Goal: Task Accomplishment & Management: Manage account settings

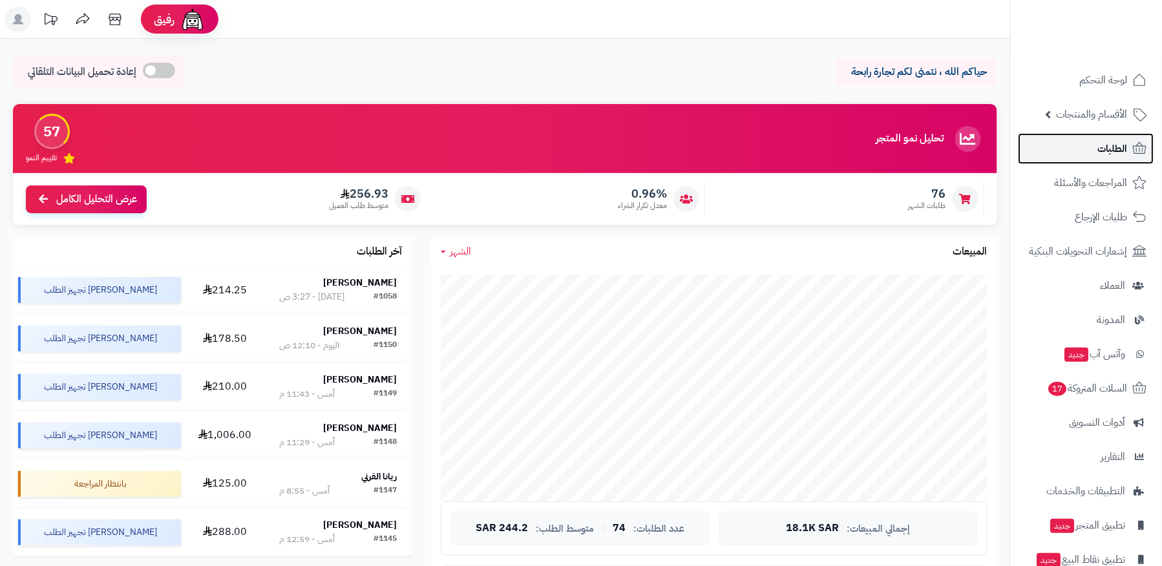
click at [1060, 153] on link "الطلبات" at bounding box center [1086, 148] width 136 height 31
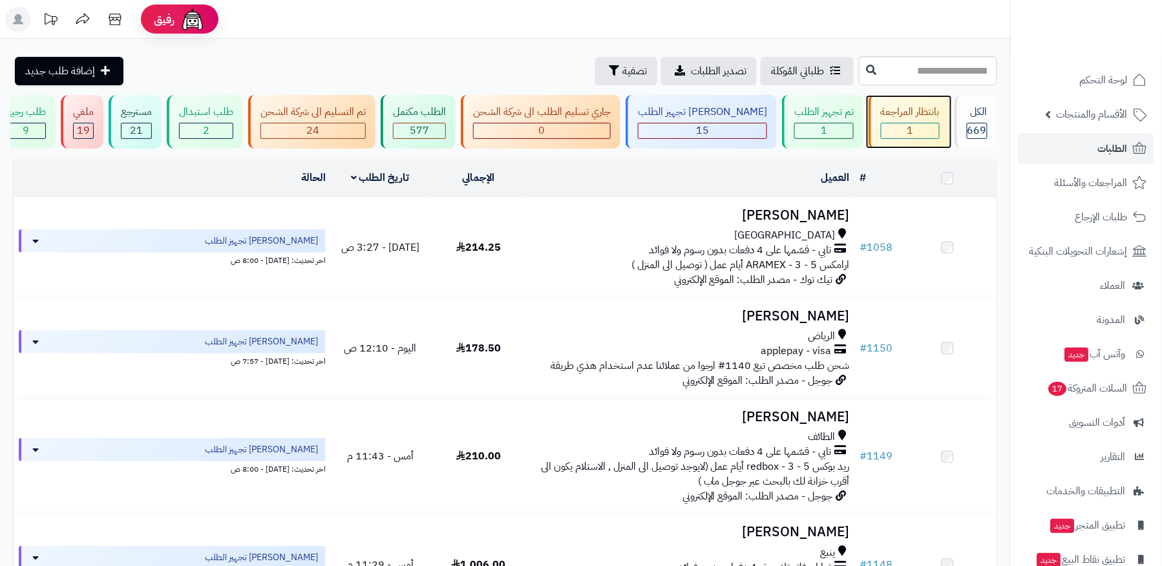
click at [916, 136] on div "1" at bounding box center [910, 130] width 58 height 15
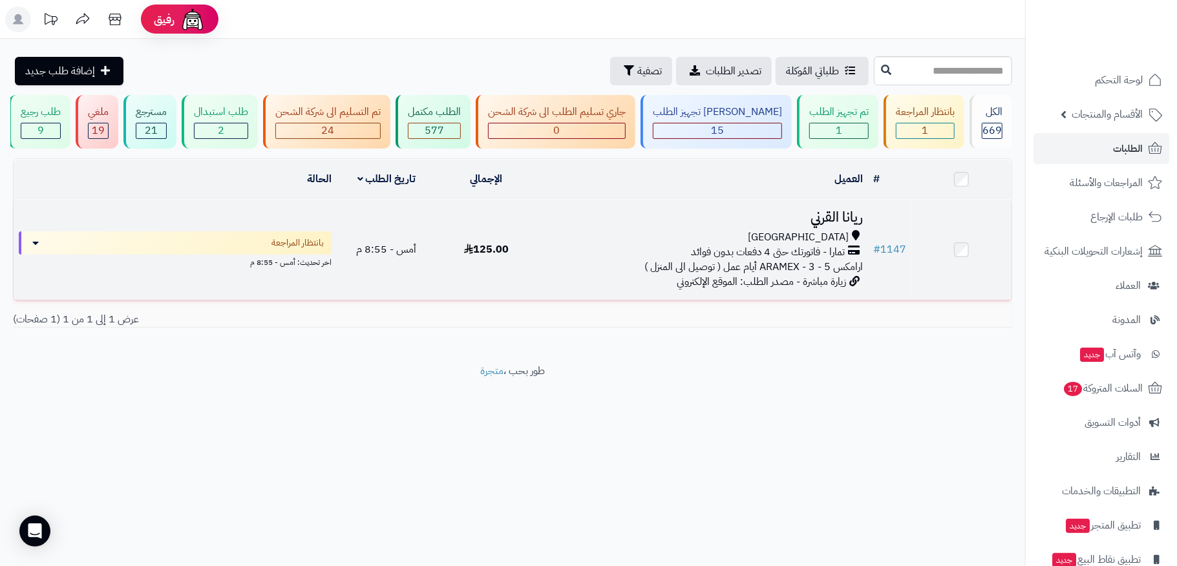
click at [841, 254] on span "تمارا - فاتورتك حتى 4 دفعات بدون فوائد" at bounding box center [768, 252] width 154 height 15
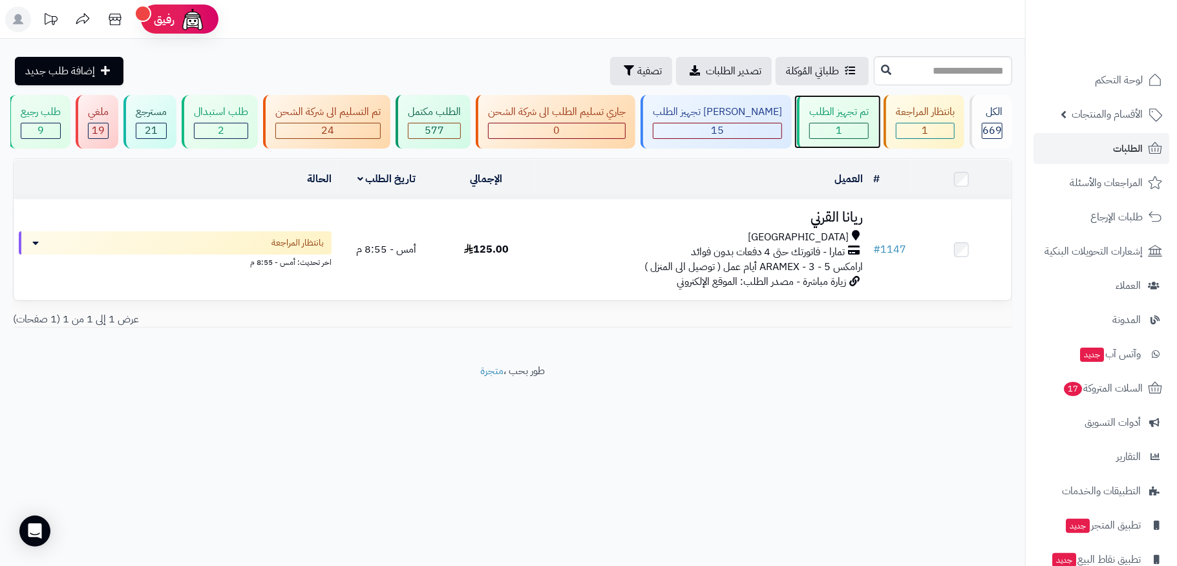
click at [822, 120] on div "تم تجهيز الطلب 1" at bounding box center [837, 122] width 81 height 54
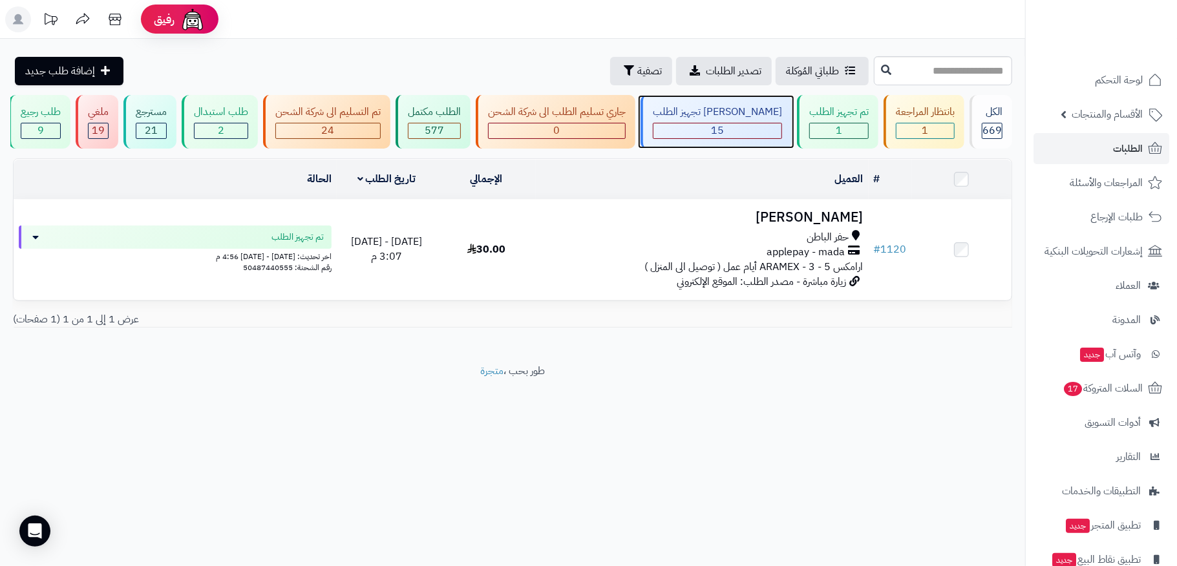
click at [730, 120] on div "[PERSON_NAME] تجهيز الطلب 15" at bounding box center [715, 122] width 151 height 54
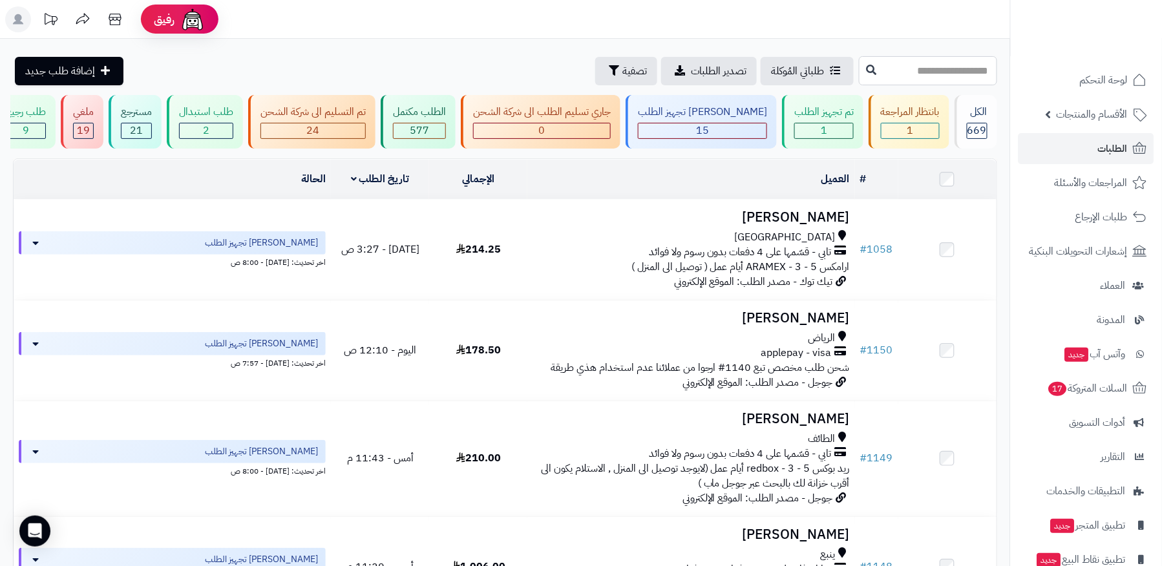
click at [942, 63] on input "text" at bounding box center [928, 70] width 138 height 29
type input "****"
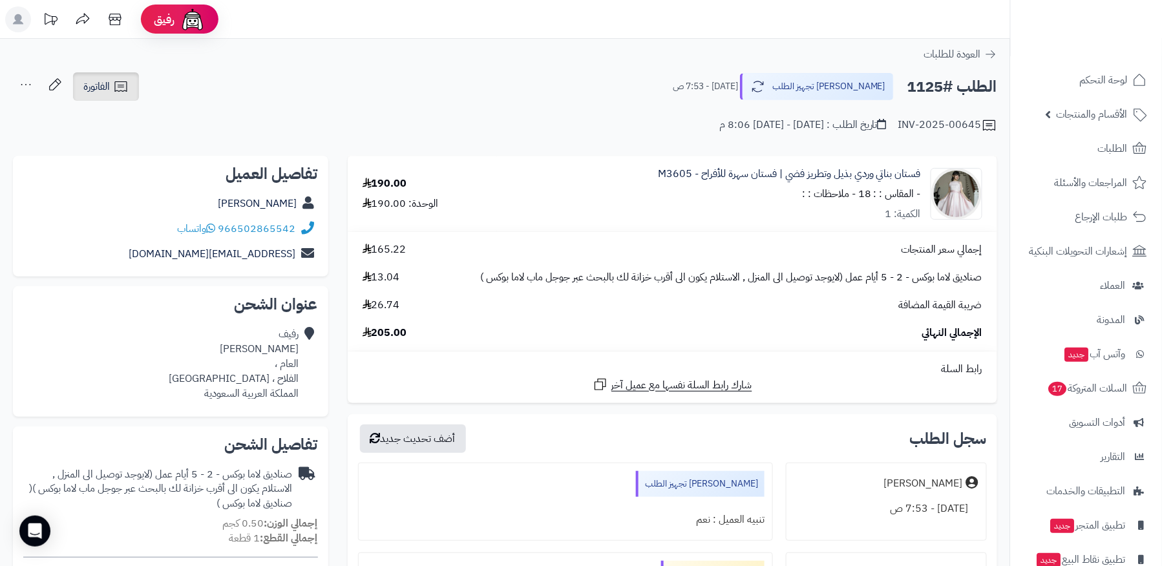
click at [122, 87] on icon at bounding box center [120, 86] width 12 height 10
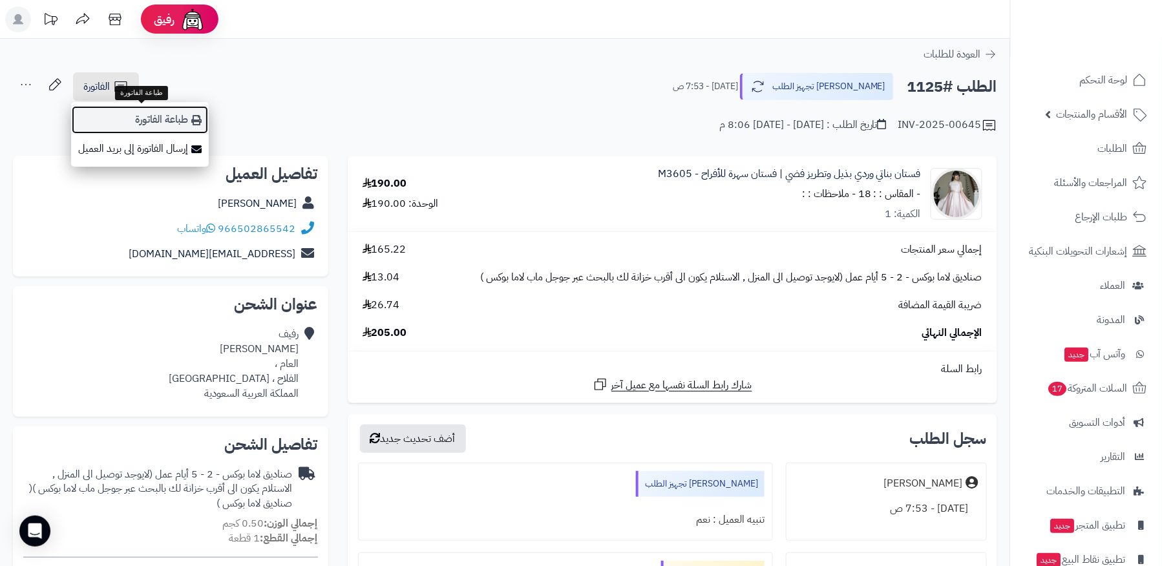
click at [141, 117] on link "طباعة الفاتورة" at bounding box center [140, 119] width 138 height 29
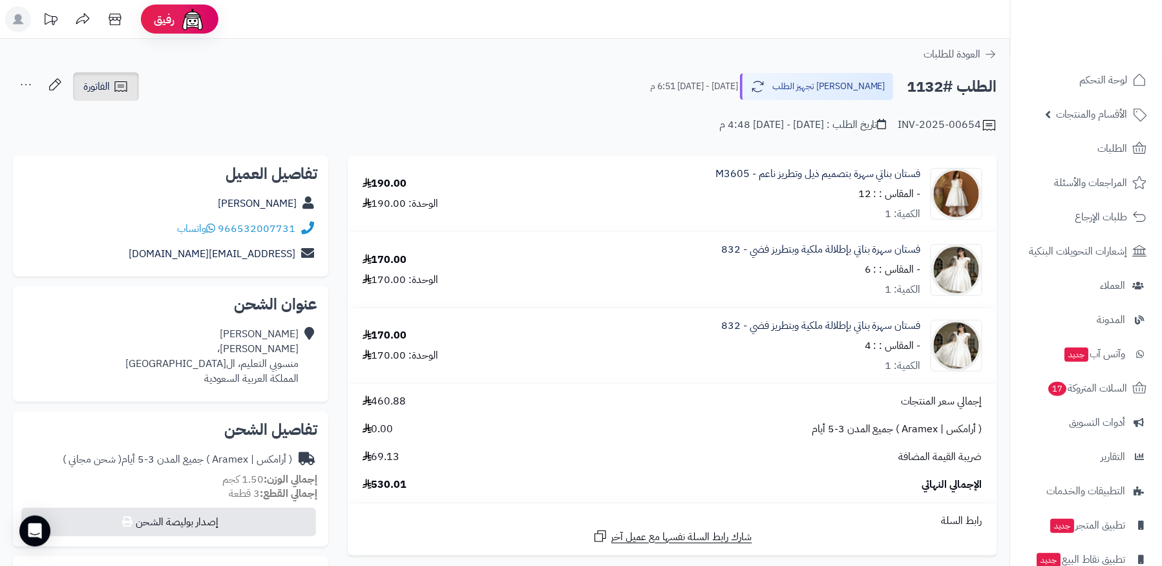
click at [120, 94] on link "الفاتورة" at bounding box center [106, 86] width 66 height 28
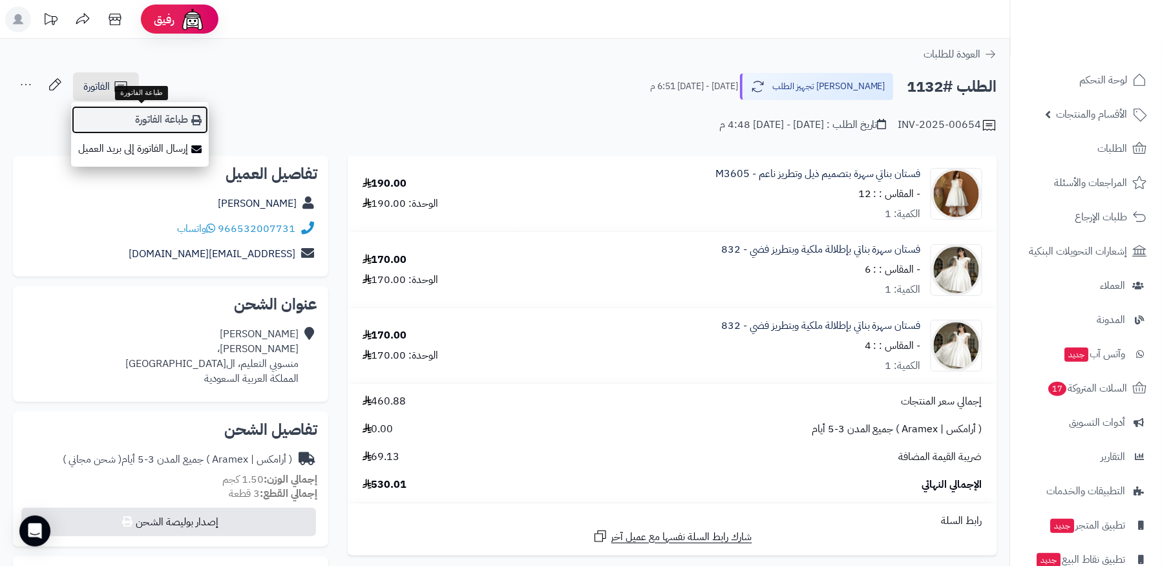
click at [158, 119] on link "طباعة الفاتورة" at bounding box center [140, 119] width 138 height 29
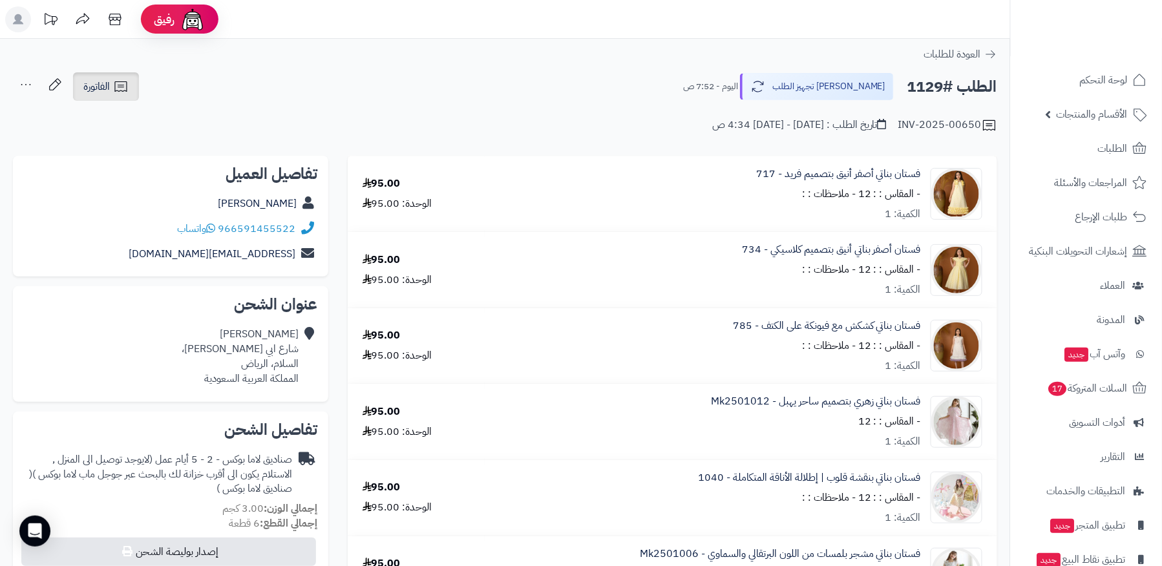
click at [87, 76] on link "الفاتورة" at bounding box center [106, 86] width 66 height 28
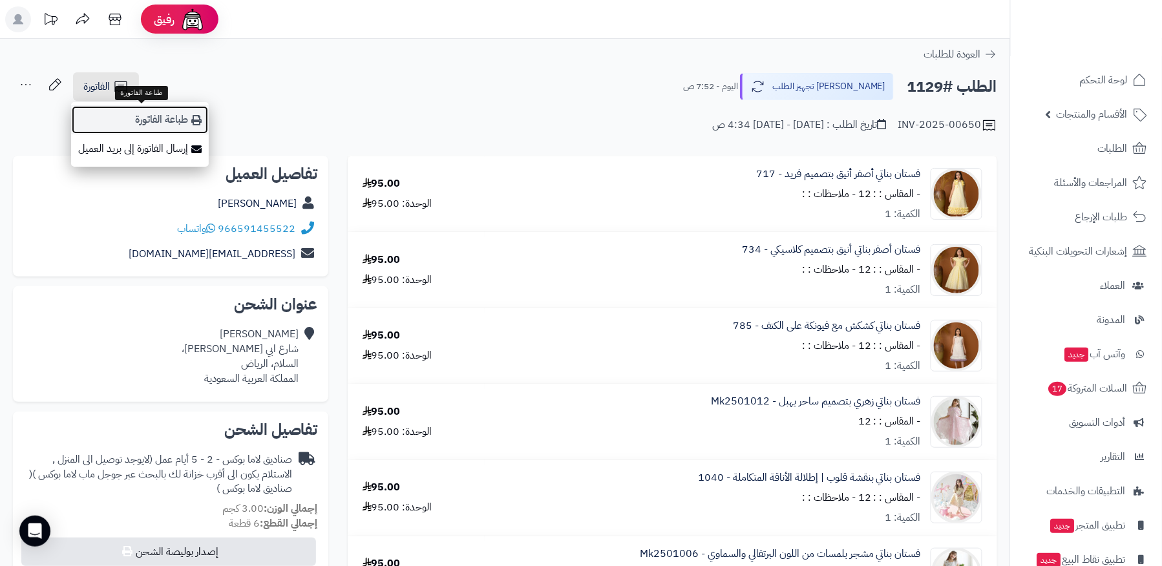
click at [158, 112] on link "طباعة الفاتورة" at bounding box center [140, 119] width 138 height 29
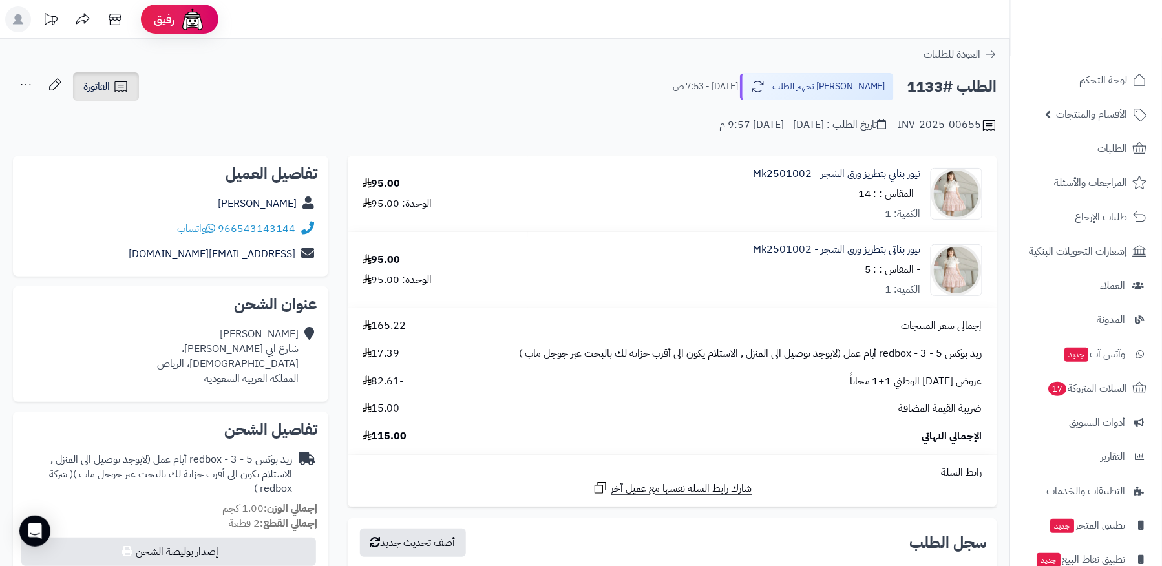
click at [99, 81] on span "الفاتورة" at bounding box center [96, 87] width 26 height 16
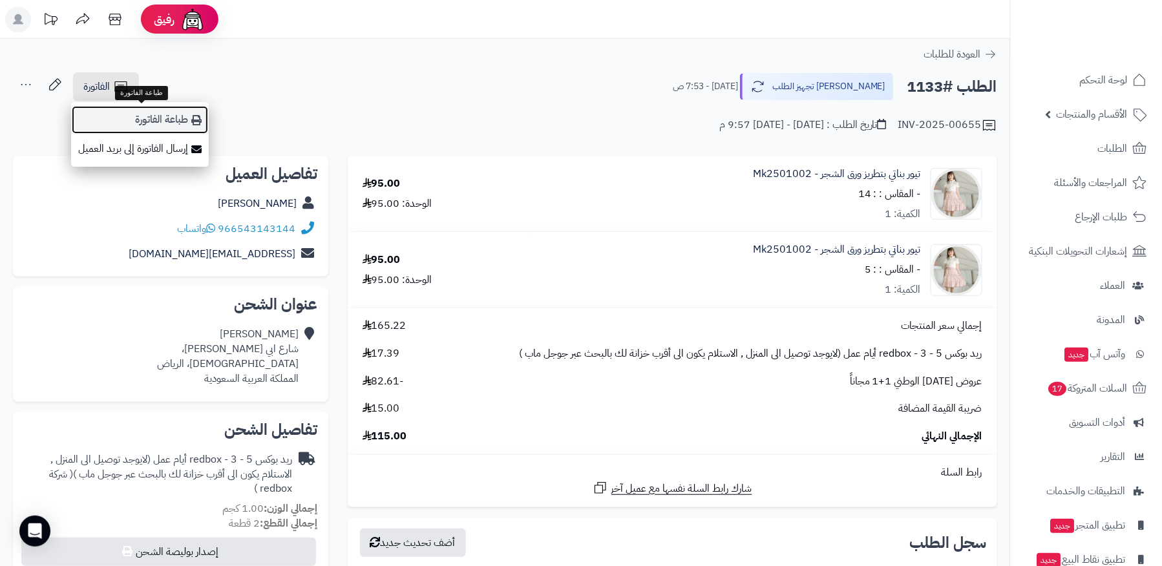
click at [142, 120] on link "طباعة الفاتورة" at bounding box center [140, 119] width 138 height 29
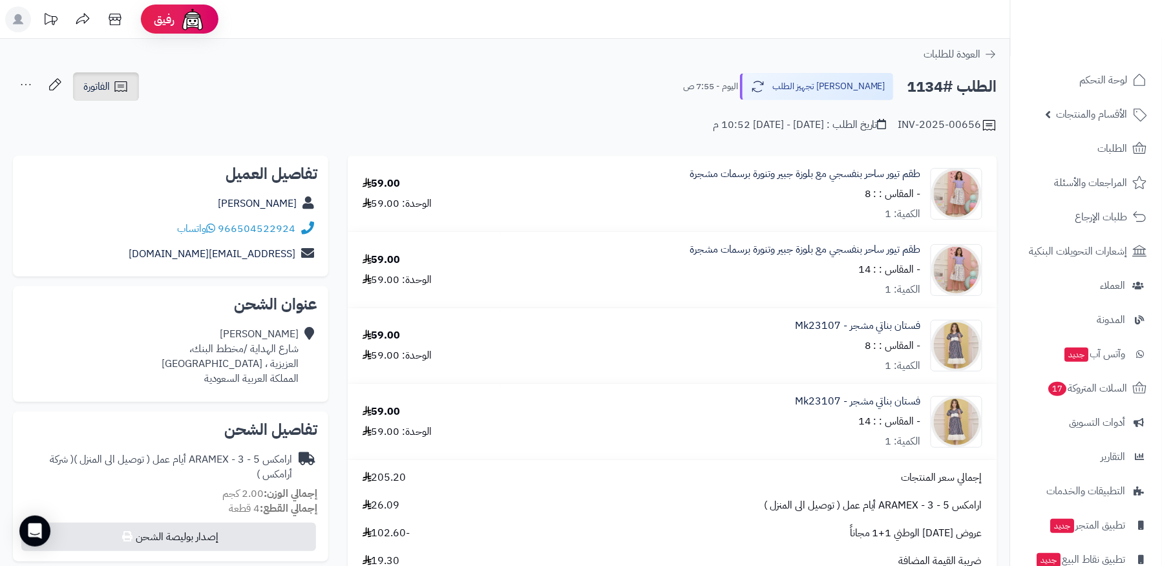
click at [99, 85] on span "الفاتورة" at bounding box center [96, 87] width 26 height 16
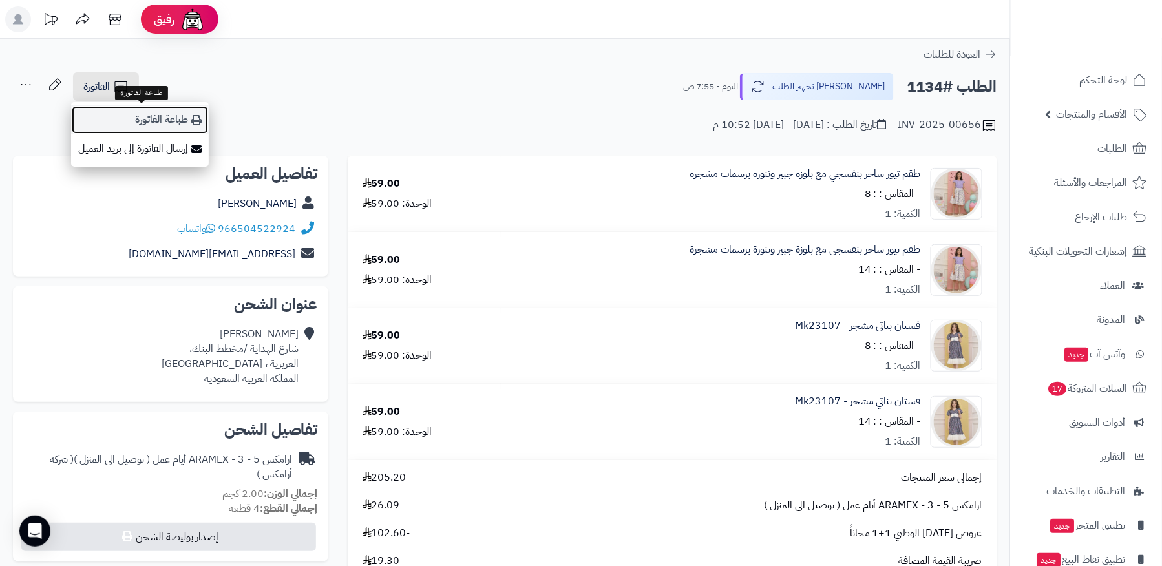
click at [138, 121] on link "طباعة الفاتورة" at bounding box center [140, 119] width 138 height 29
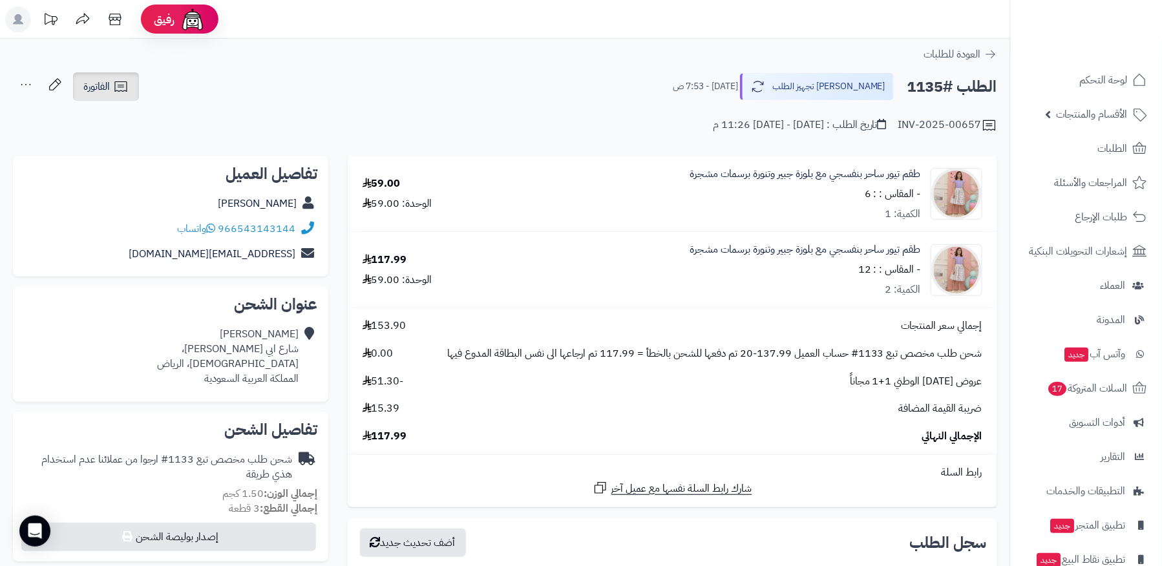
click at [94, 86] on span "الفاتورة" at bounding box center [96, 87] width 26 height 16
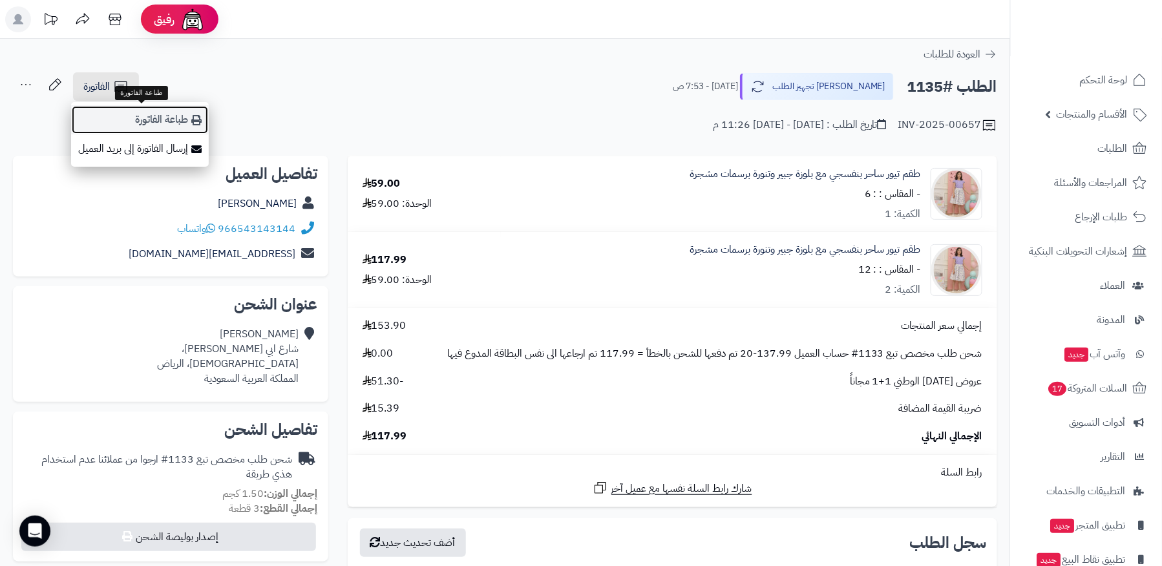
click at [164, 109] on link "طباعة الفاتورة" at bounding box center [140, 119] width 138 height 29
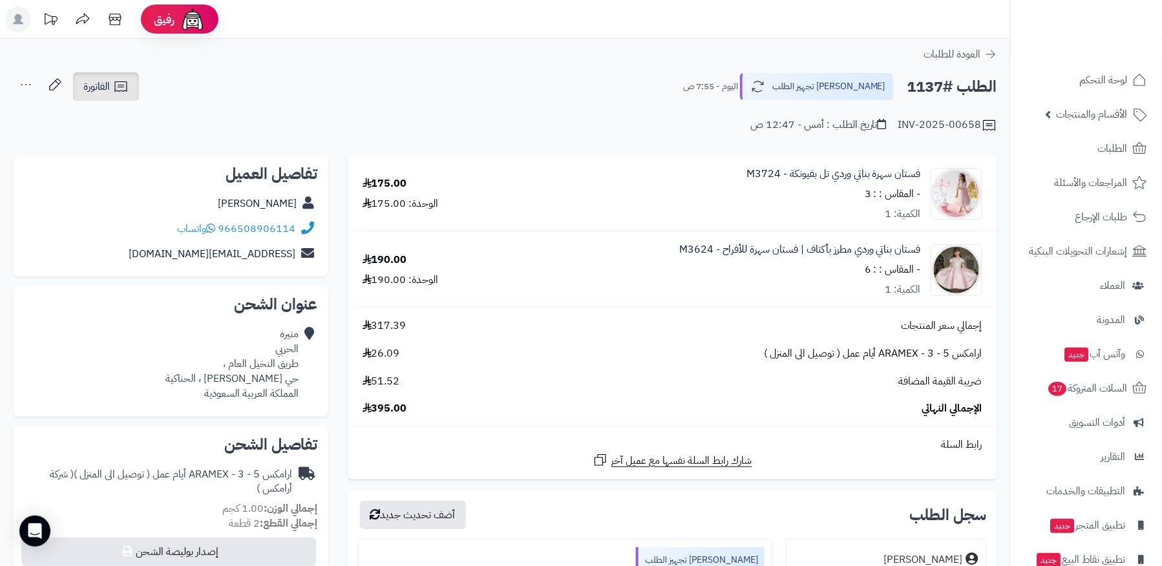
click at [90, 96] on link "الفاتورة" at bounding box center [106, 86] width 66 height 28
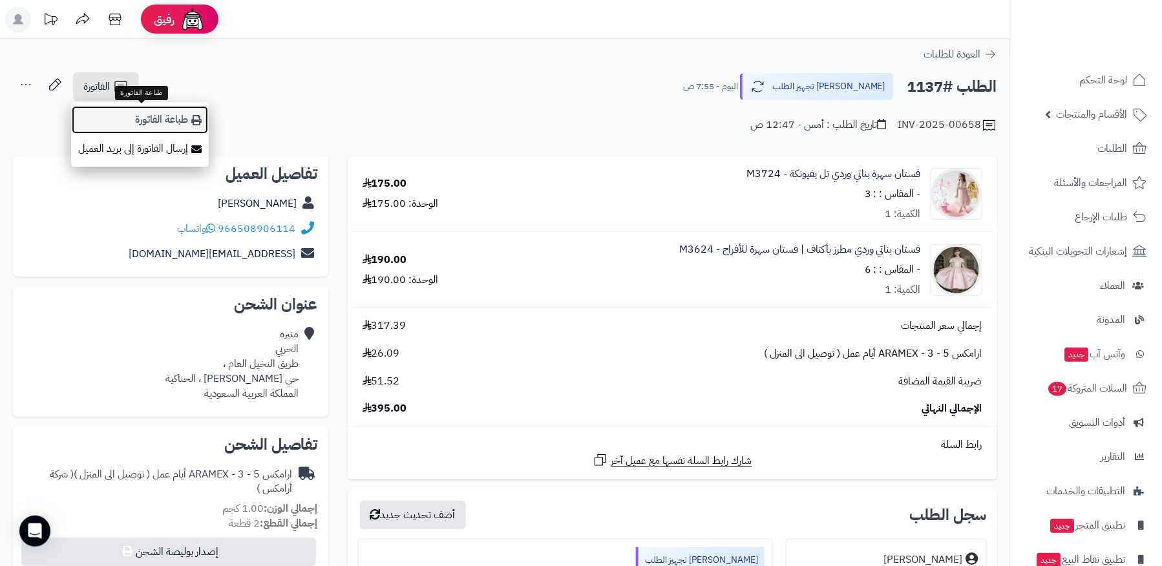
click at [142, 114] on link "طباعة الفاتورة" at bounding box center [140, 119] width 138 height 29
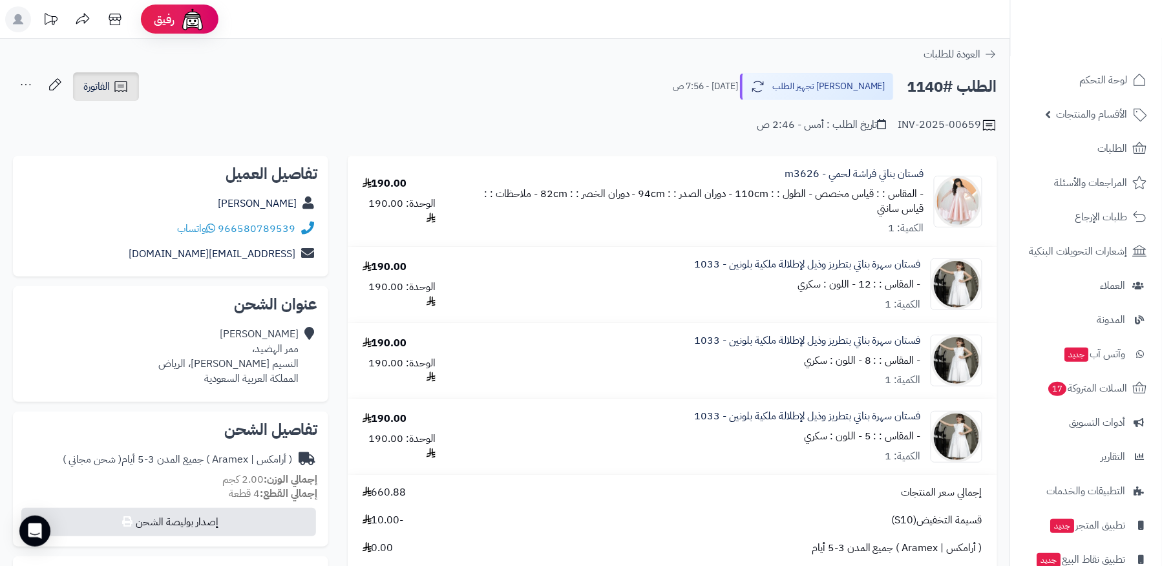
click at [122, 85] on icon at bounding box center [120, 86] width 12 height 10
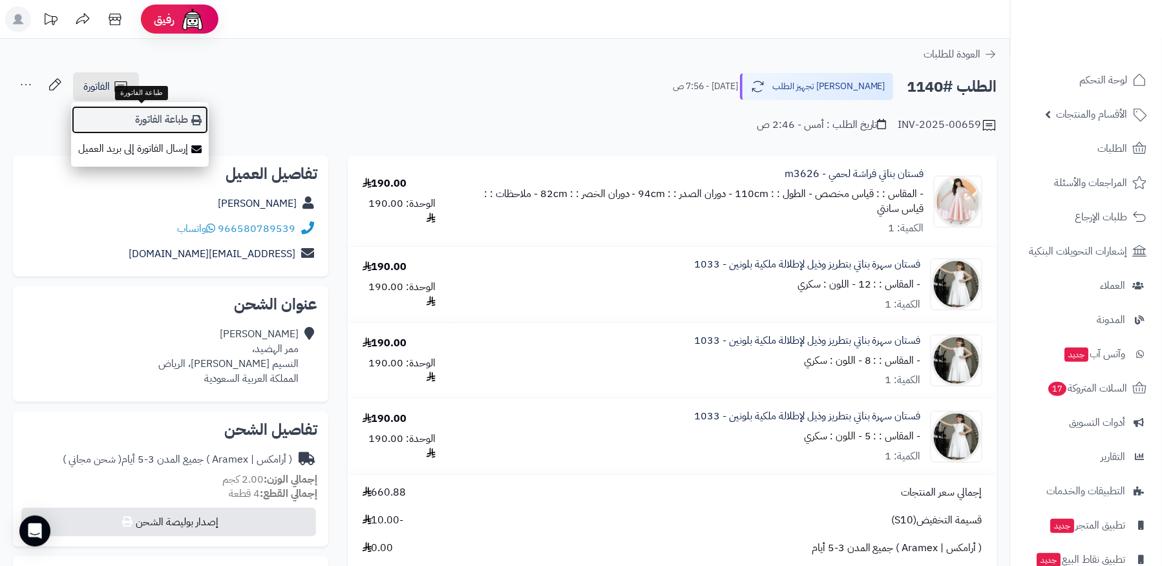
click at [153, 114] on link "طباعة الفاتورة" at bounding box center [140, 119] width 138 height 29
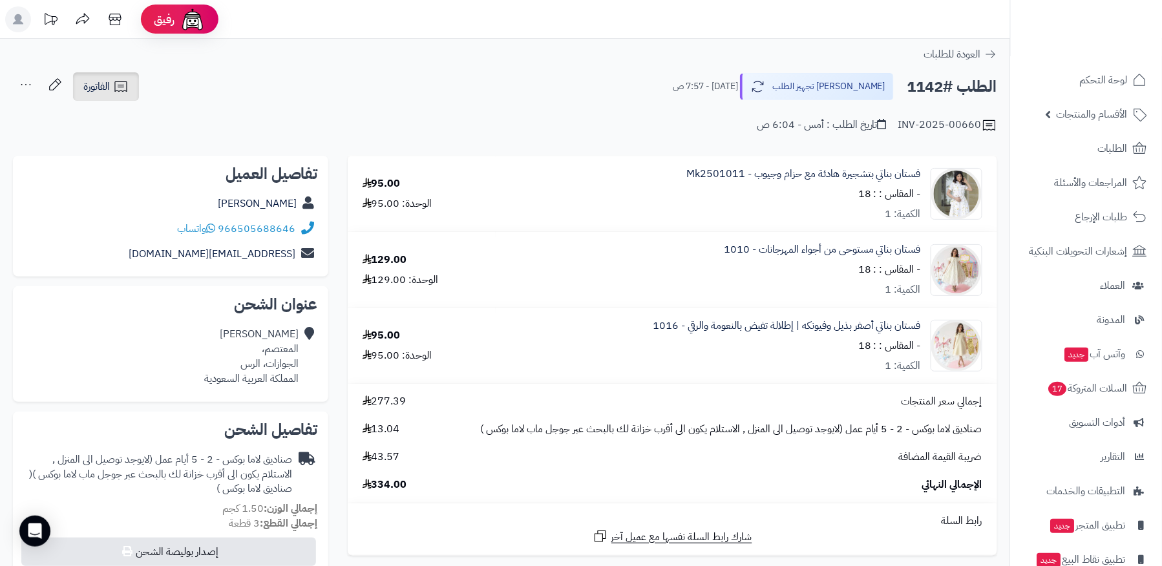
click at [103, 83] on span "الفاتورة" at bounding box center [96, 87] width 26 height 16
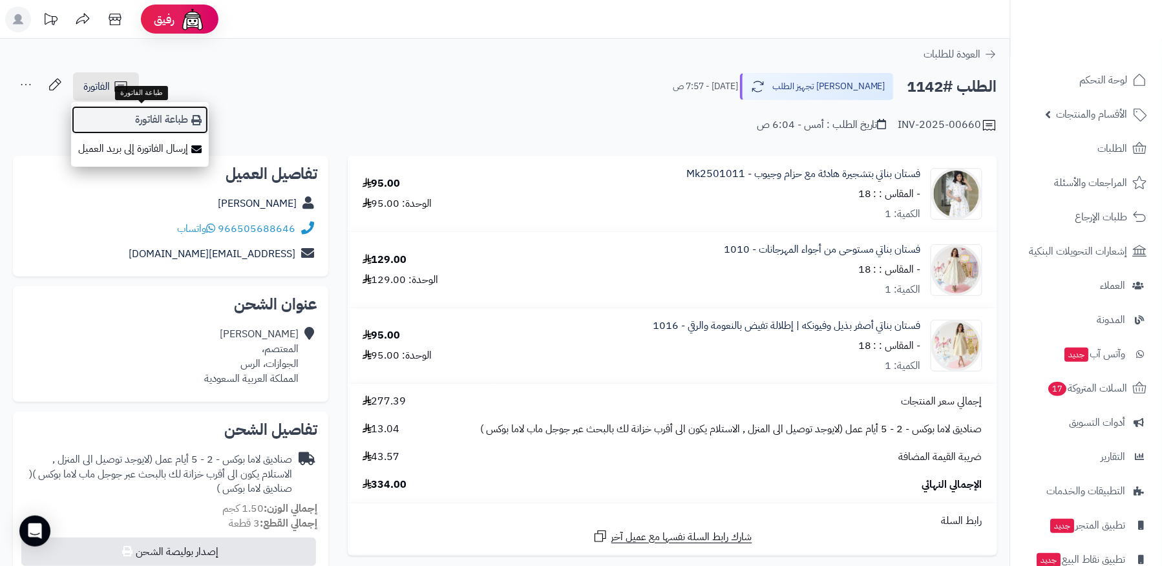
click at [125, 111] on link "طباعة الفاتورة" at bounding box center [140, 119] width 138 height 29
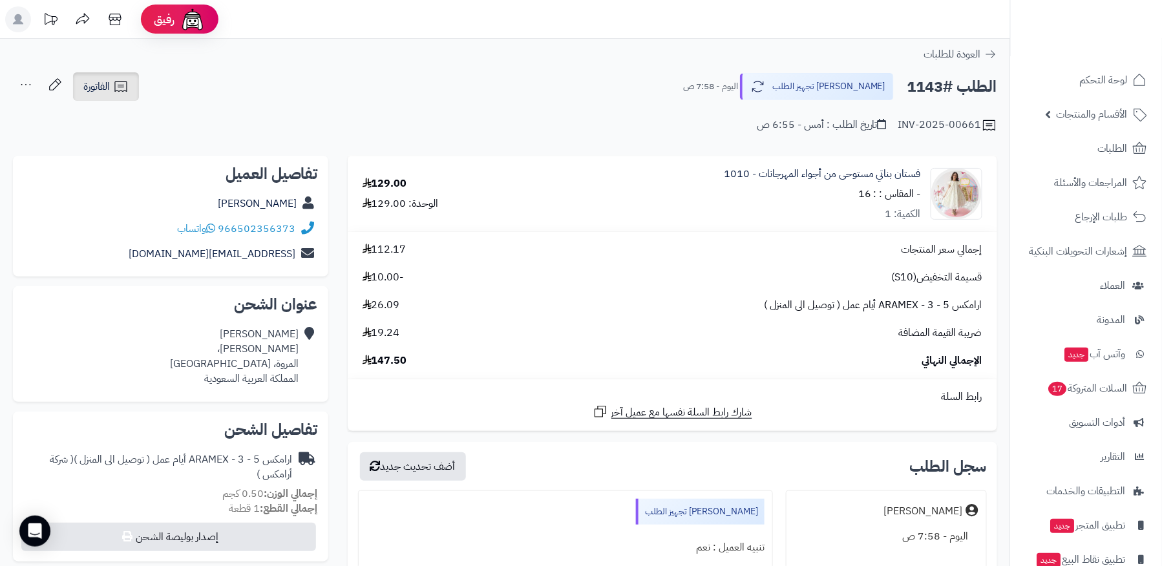
click at [120, 84] on icon at bounding box center [121, 87] width 16 height 16
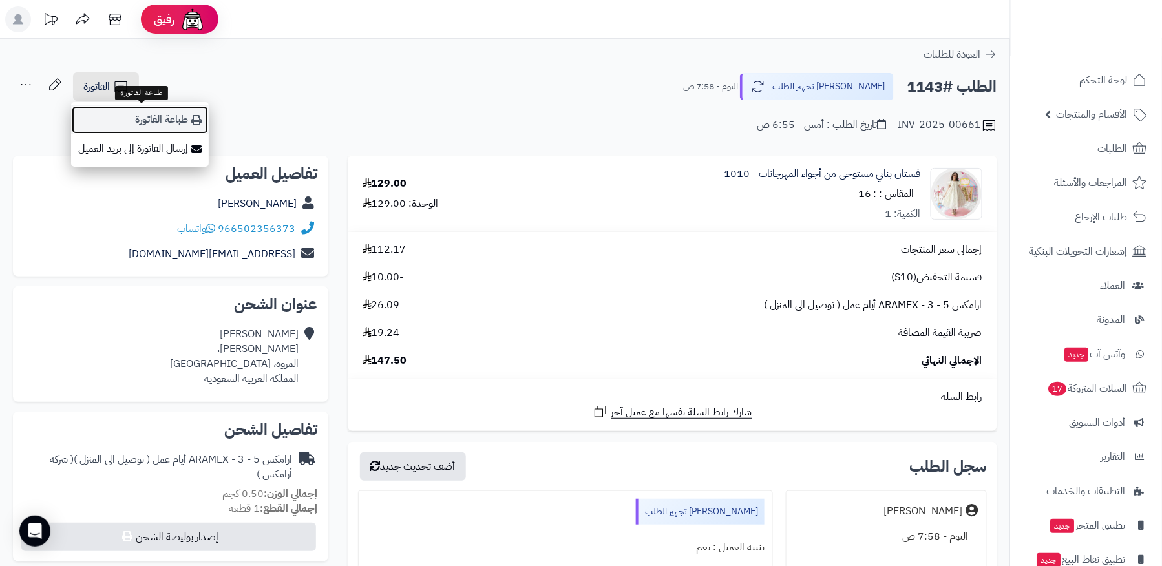
click at [160, 119] on link "طباعة الفاتورة" at bounding box center [140, 119] width 138 height 29
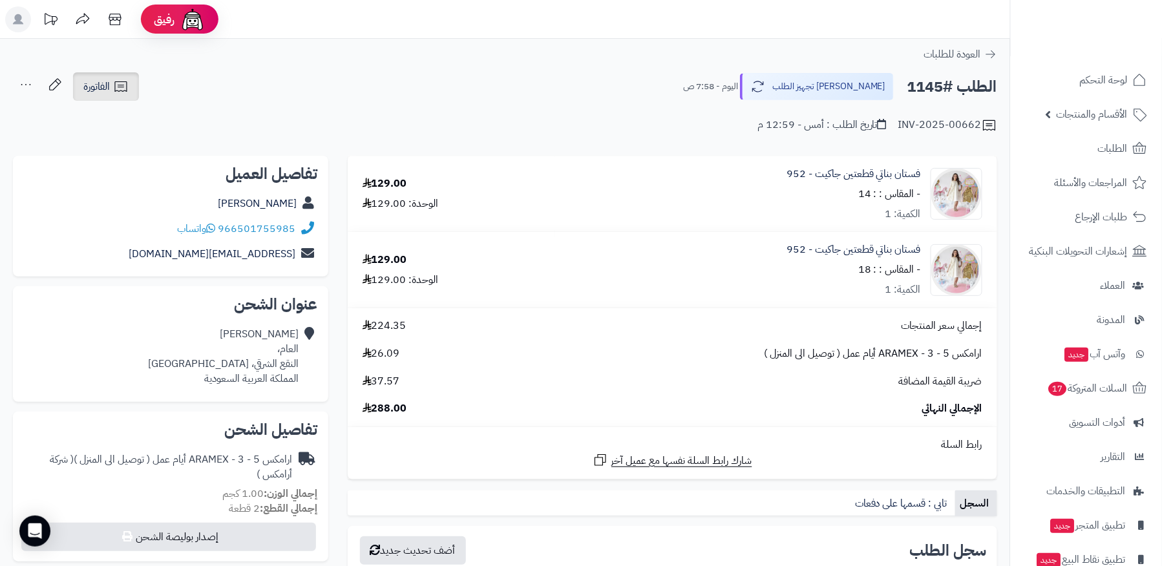
click at [107, 94] on span "الفاتورة" at bounding box center [96, 87] width 26 height 16
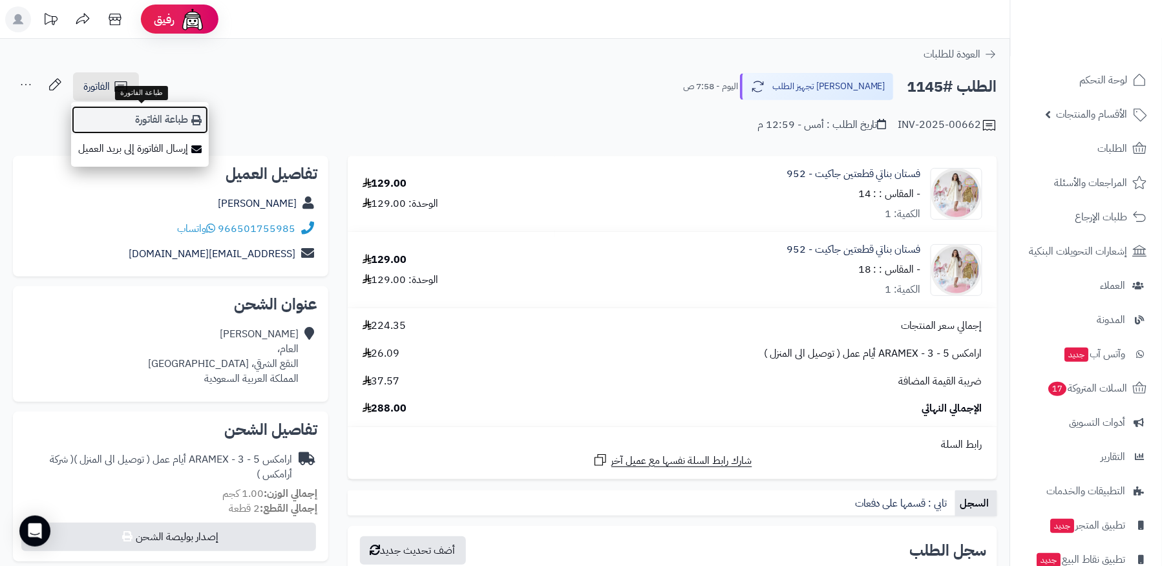
click at [145, 125] on link "طباعة الفاتورة" at bounding box center [140, 119] width 138 height 29
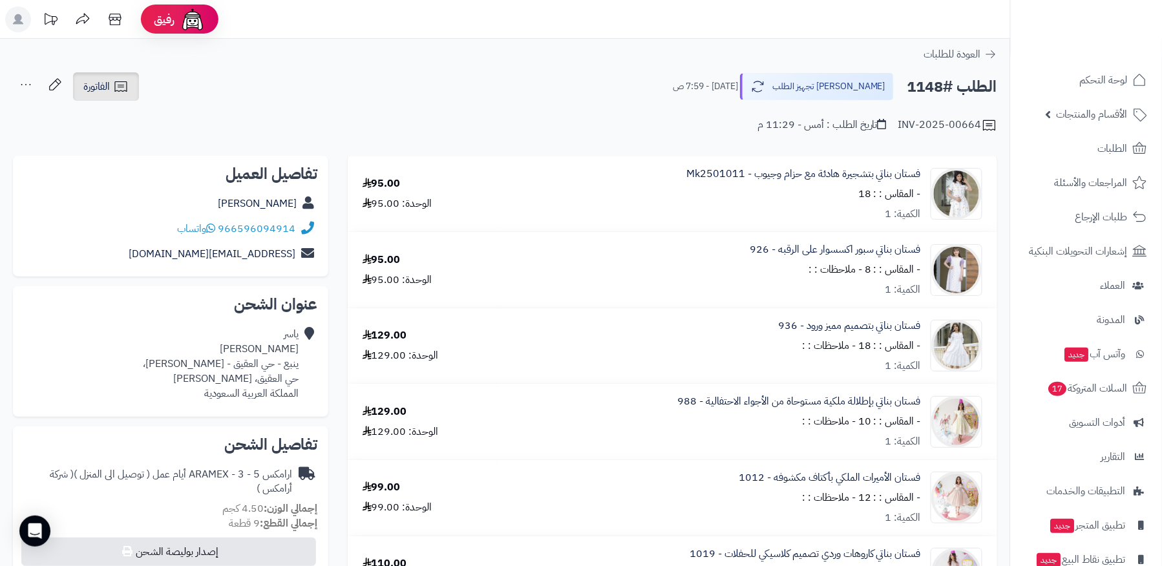
click at [135, 85] on link "الفاتورة" at bounding box center [106, 86] width 66 height 28
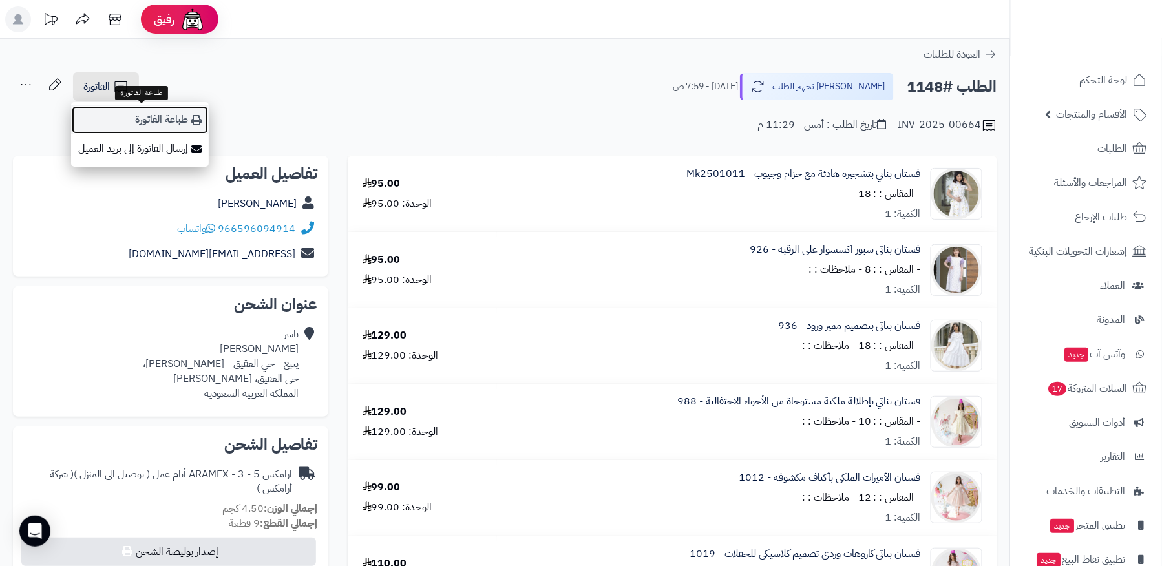
click at [158, 109] on link "طباعة الفاتورة" at bounding box center [140, 119] width 138 height 29
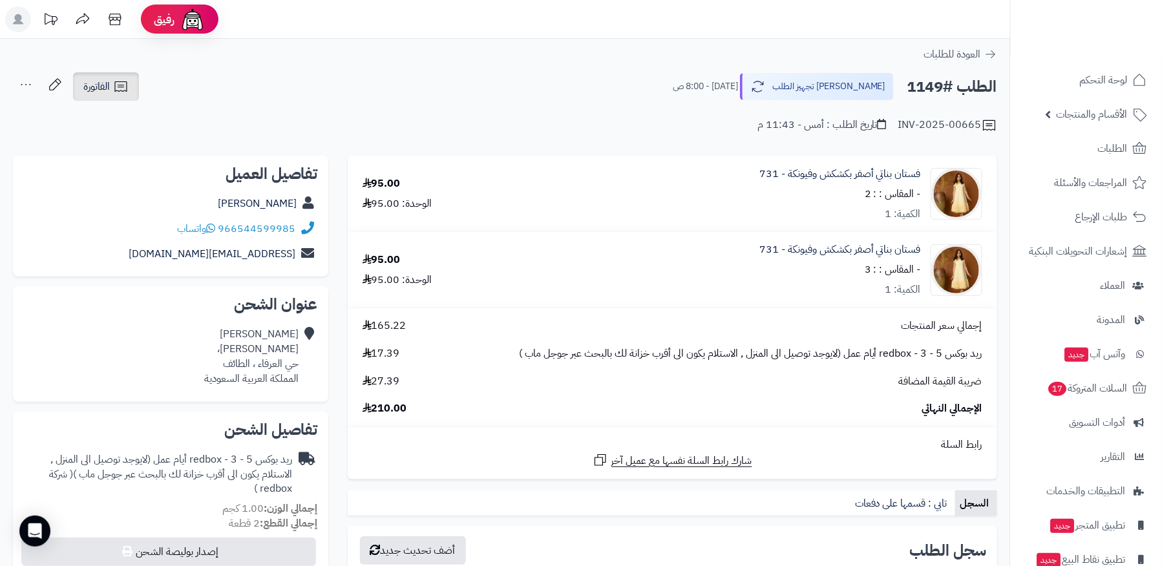
click at [113, 89] on icon at bounding box center [121, 87] width 16 height 16
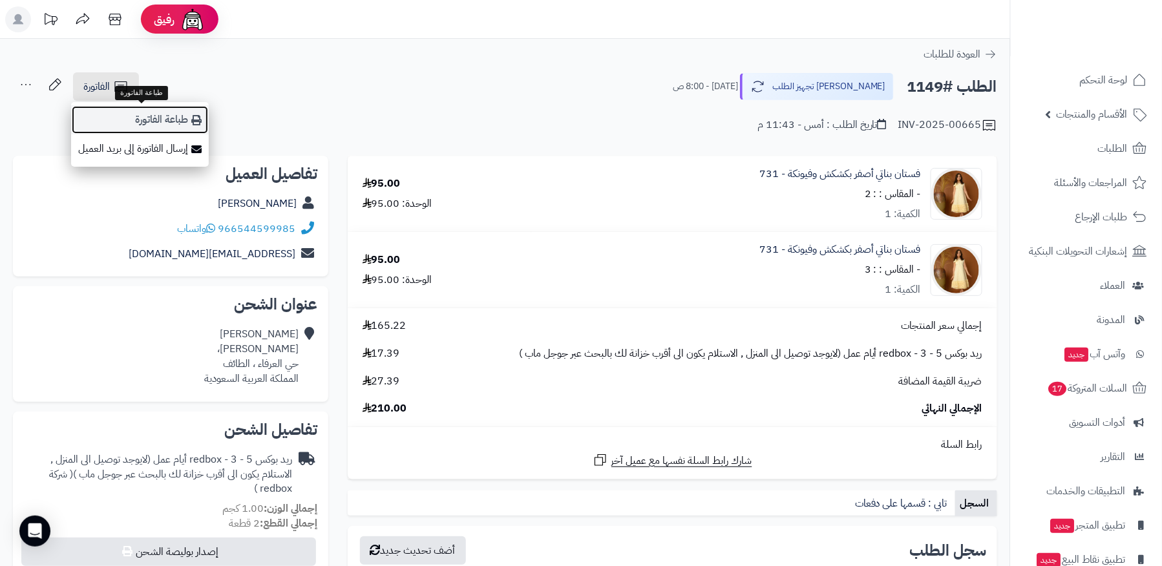
click at [159, 120] on link "طباعة الفاتورة" at bounding box center [140, 119] width 138 height 29
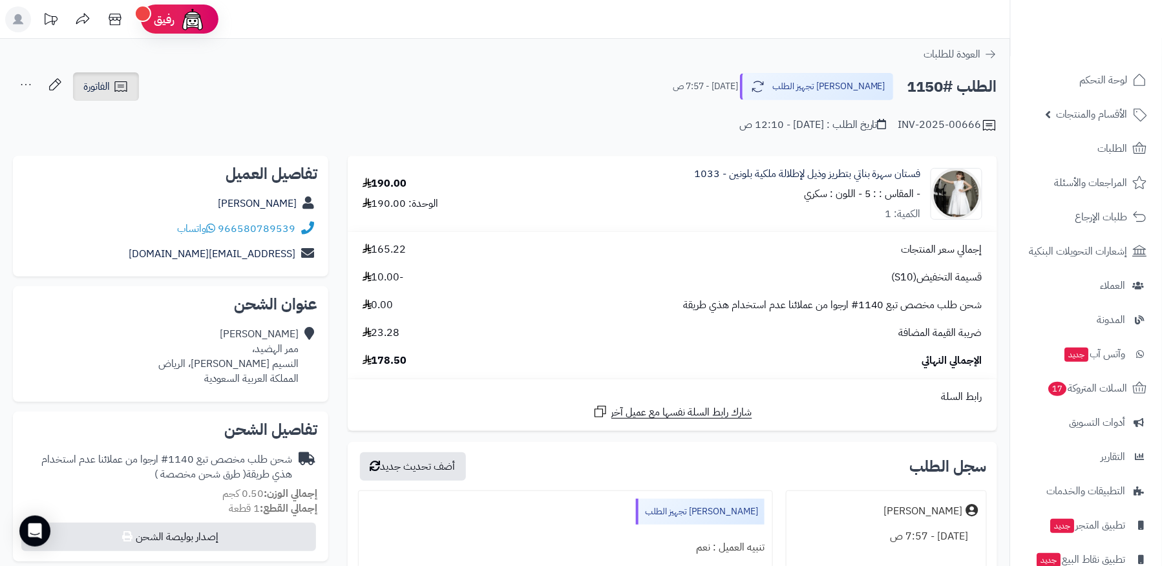
click at [96, 79] on span "الفاتورة" at bounding box center [96, 87] width 26 height 16
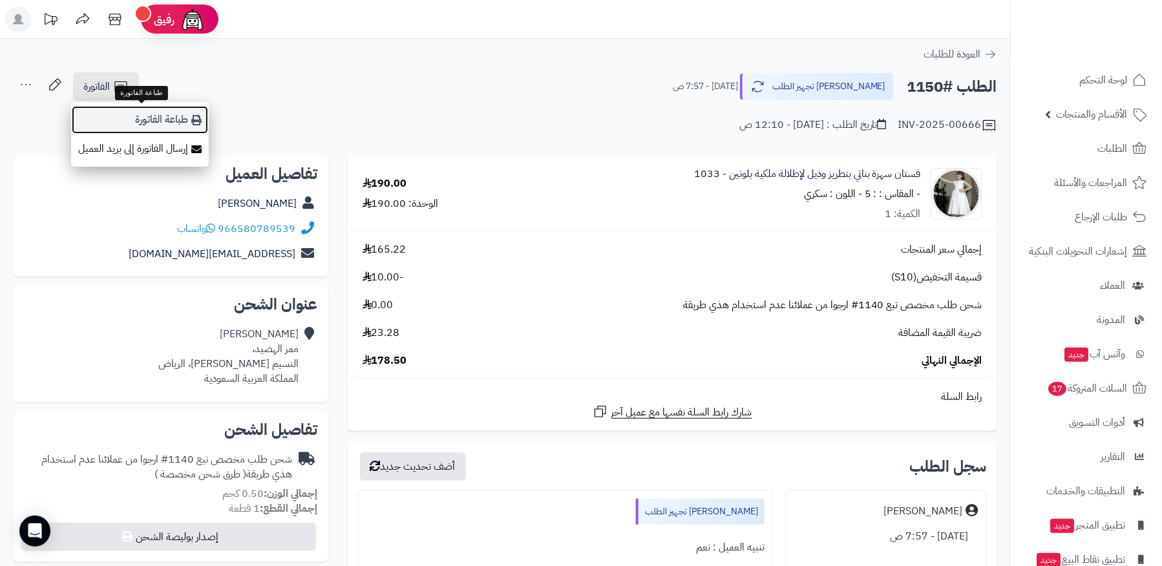
click at [124, 121] on link "طباعة الفاتورة" at bounding box center [140, 119] width 138 height 29
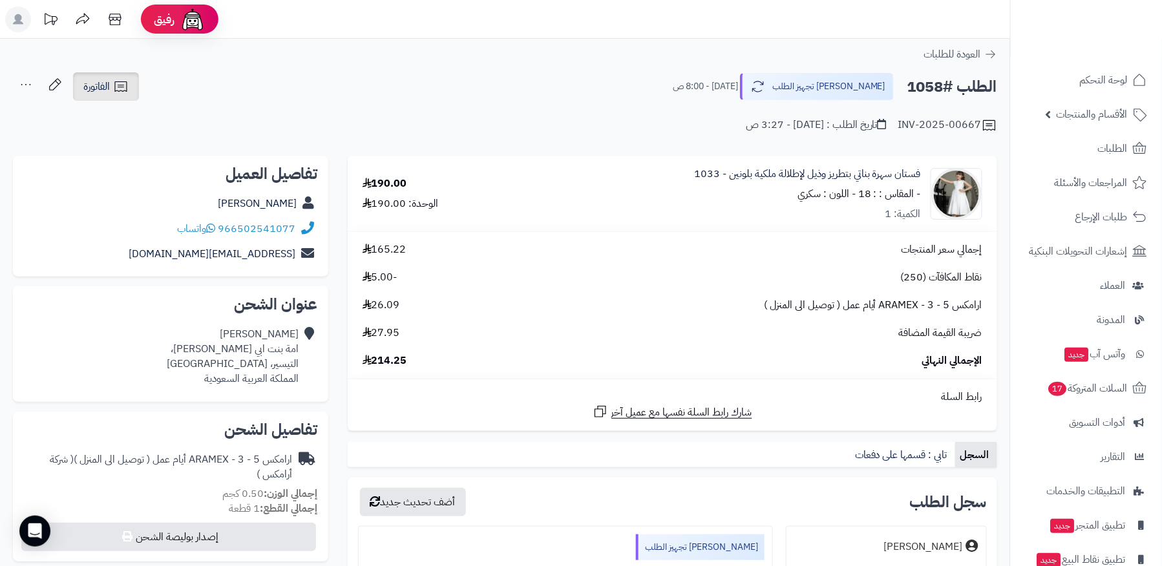
click at [100, 85] on span "الفاتورة" at bounding box center [96, 87] width 26 height 16
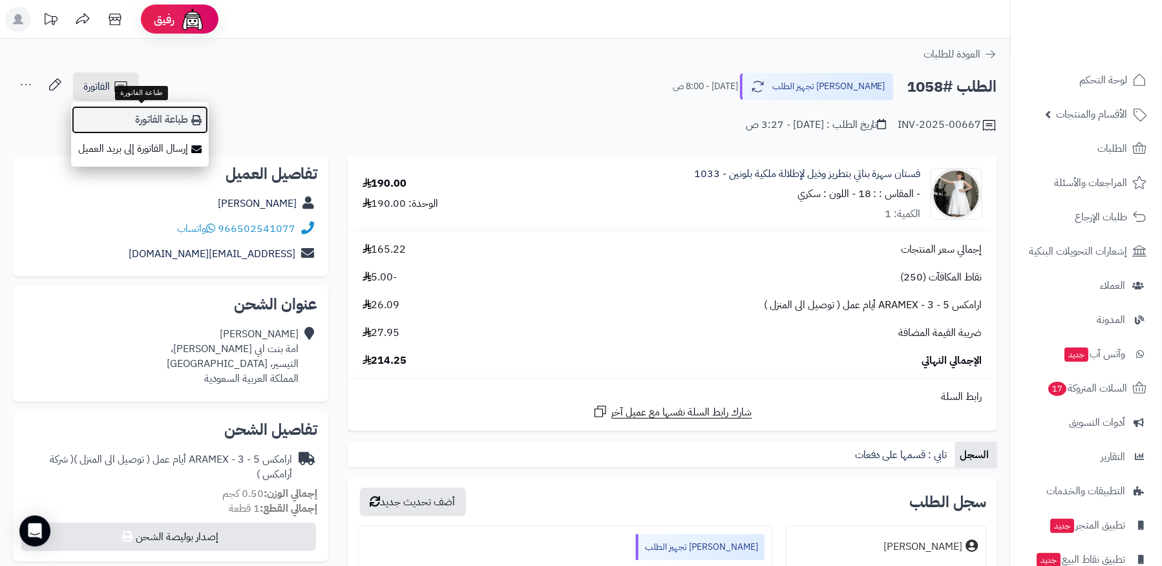
click at [130, 127] on link "طباعة الفاتورة" at bounding box center [140, 119] width 138 height 29
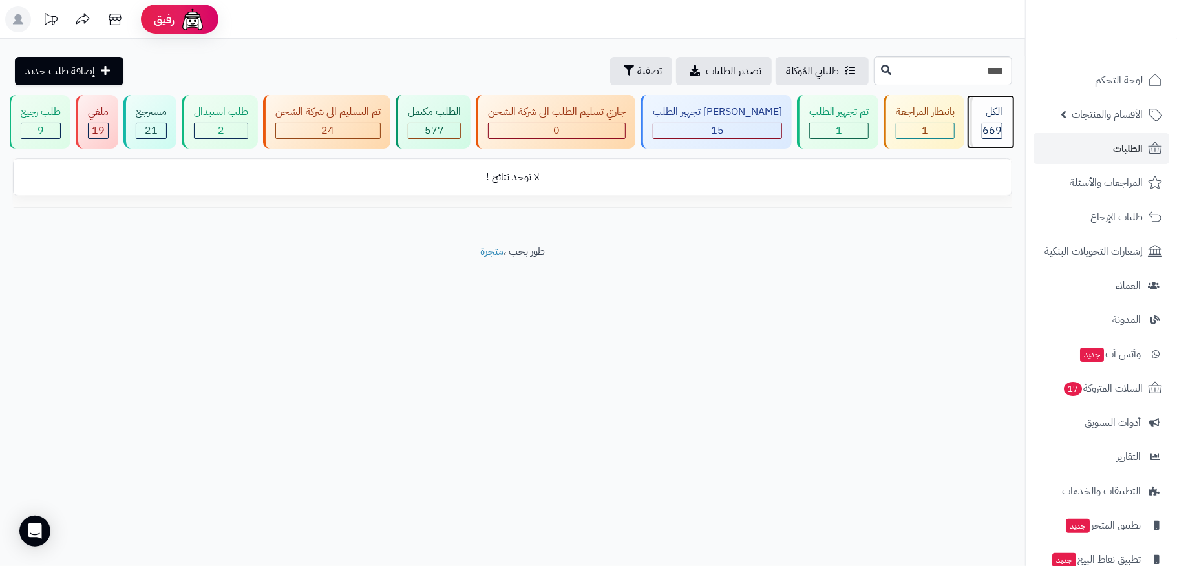
click at [989, 120] on div "الكل 669" at bounding box center [990, 122] width 43 height 54
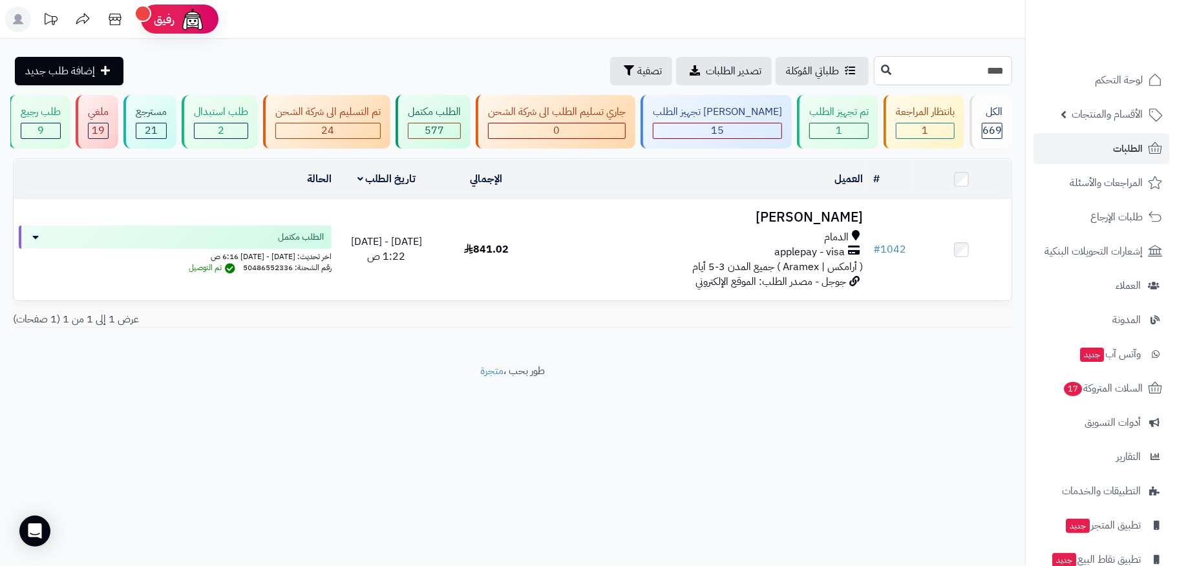
click at [926, 70] on input "****" at bounding box center [943, 70] width 138 height 29
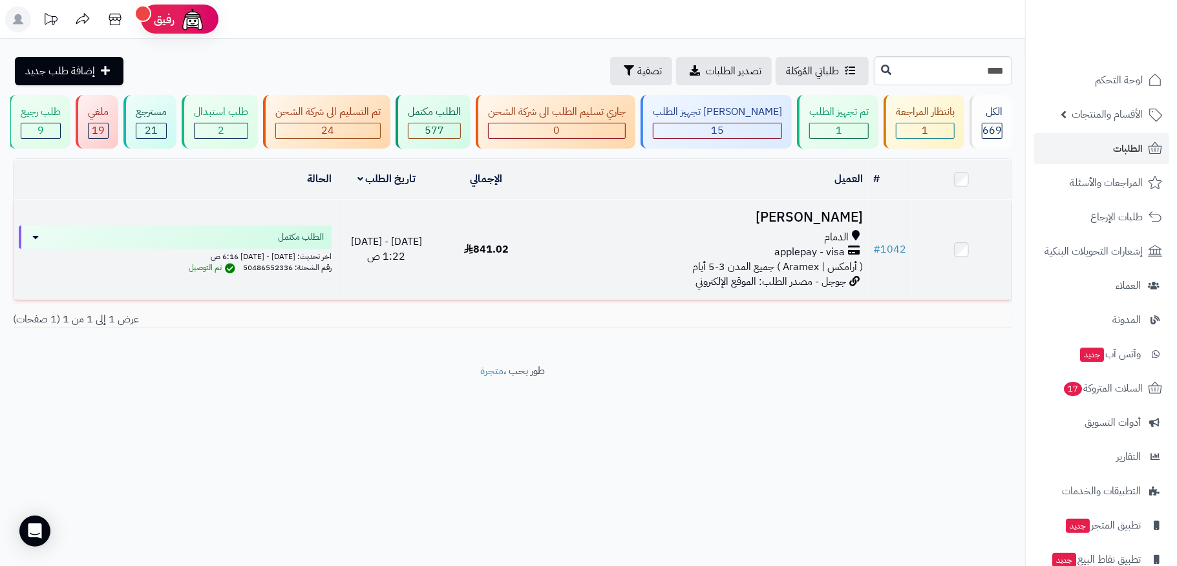
click at [841, 224] on h3 "Omar Alarfaj" at bounding box center [702, 217] width 322 height 15
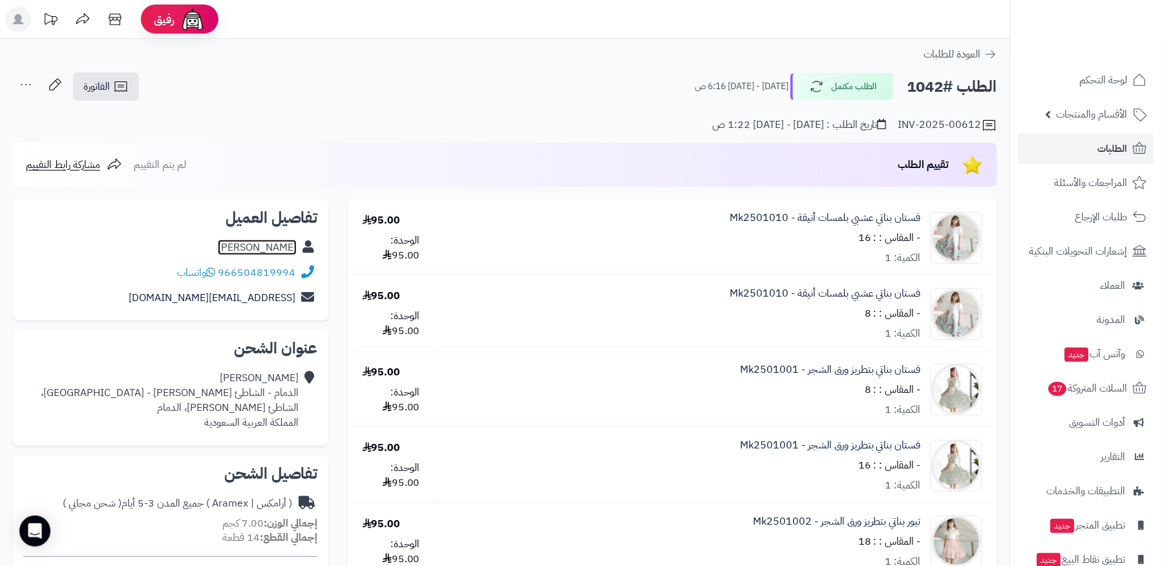
click at [277, 243] on link "[PERSON_NAME]" at bounding box center [257, 248] width 79 height 16
click at [1032, 149] on link "الطلبات" at bounding box center [1086, 148] width 136 height 31
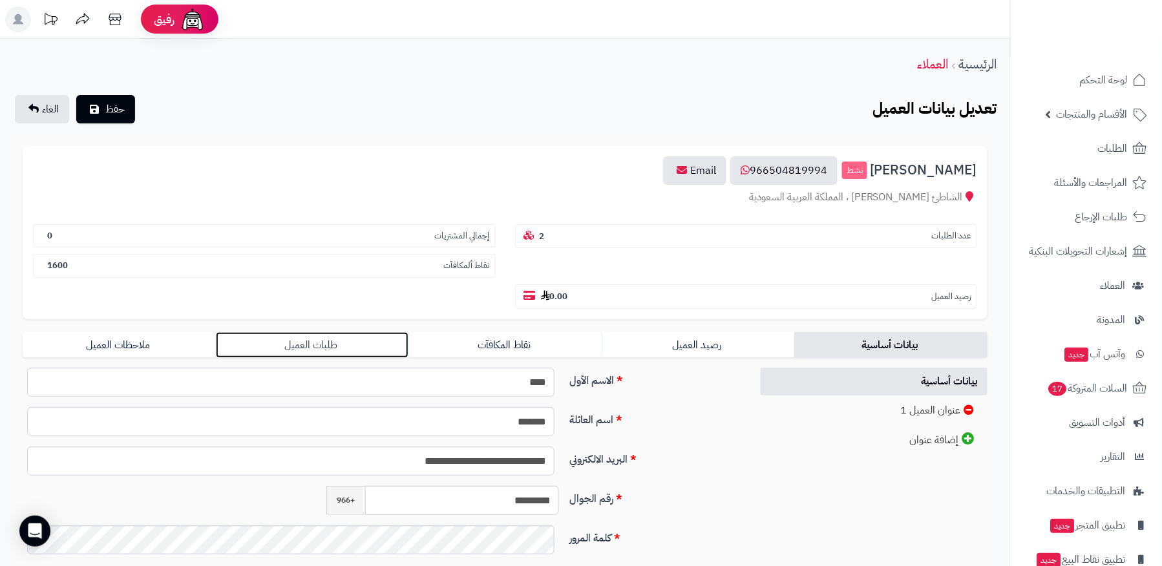
click at [364, 332] on link "طلبات العميل" at bounding box center [312, 345] width 193 height 26
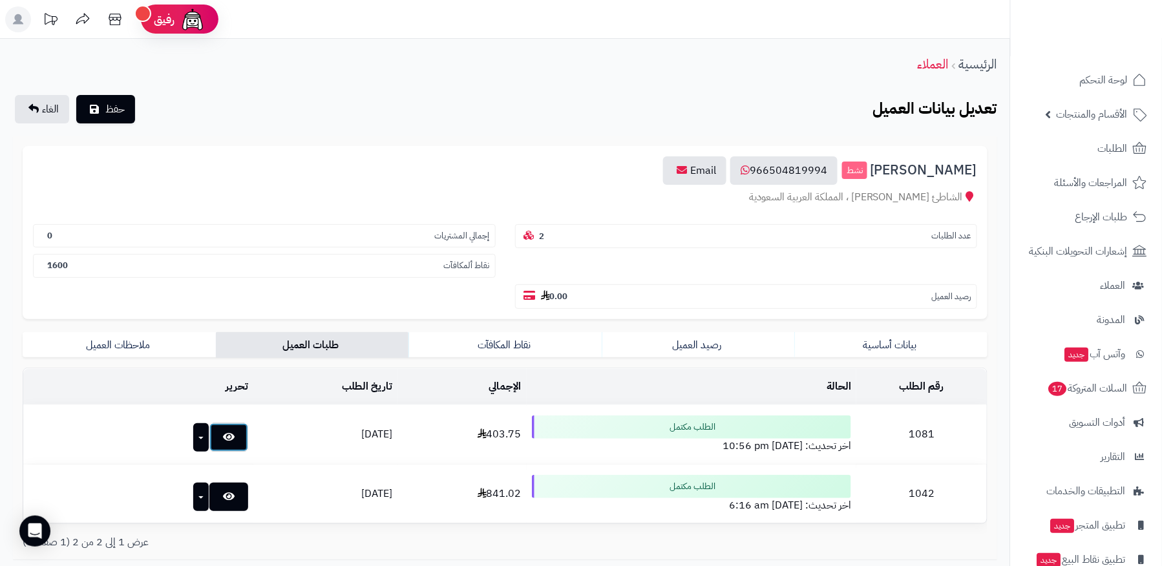
click at [223, 432] on icon at bounding box center [229, 437] width 12 height 10
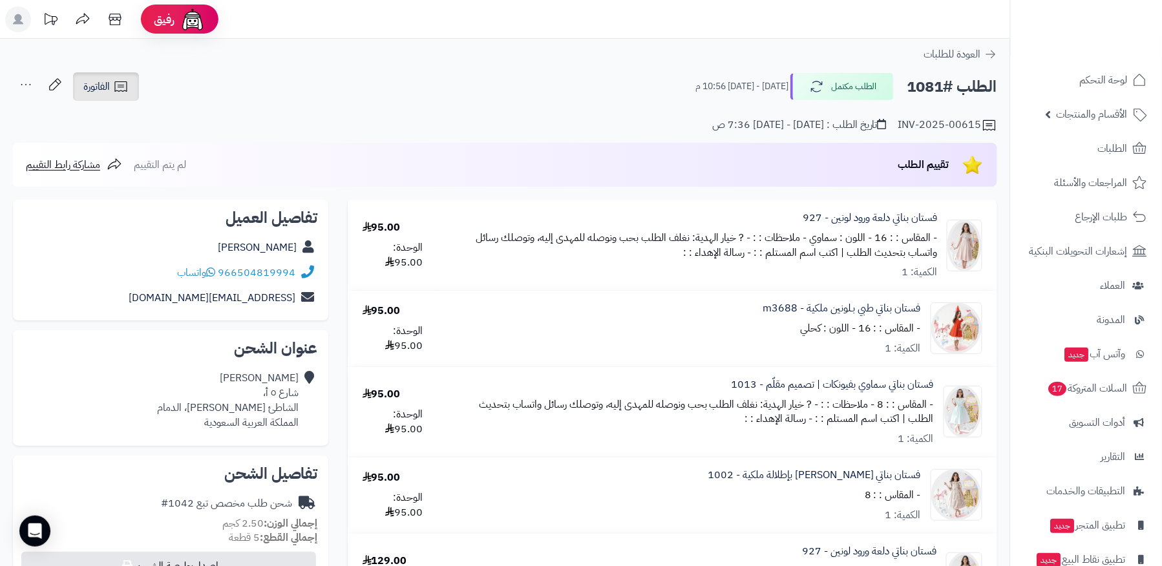
click at [110, 80] on span "الفاتورة" at bounding box center [96, 87] width 26 height 16
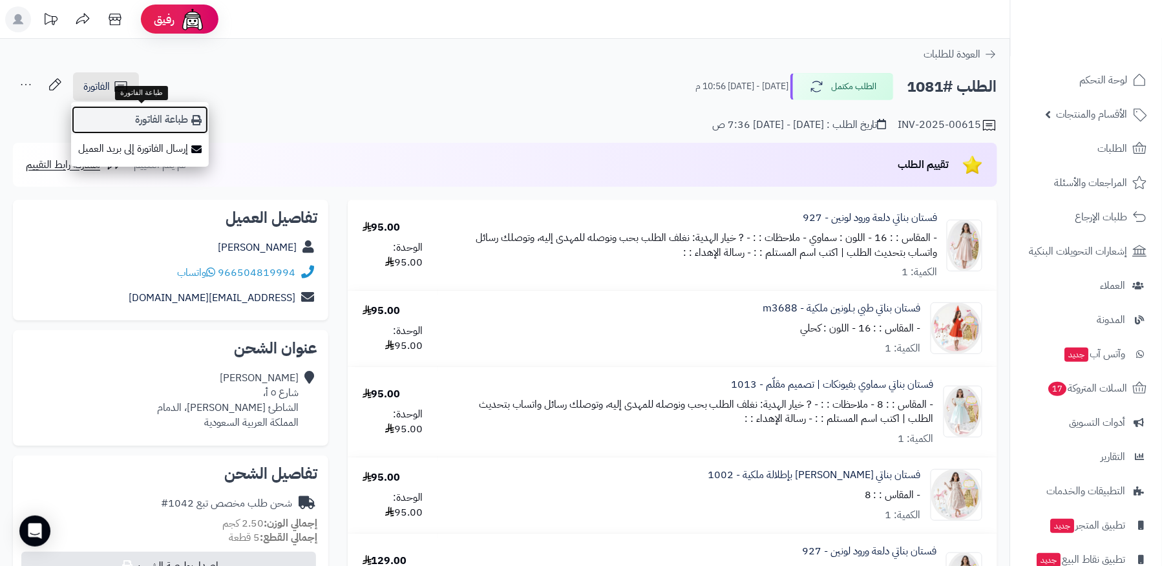
click at [145, 112] on link "طباعة الفاتورة" at bounding box center [140, 119] width 138 height 29
